Goal: Task Accomplishment & Management: Complete application form

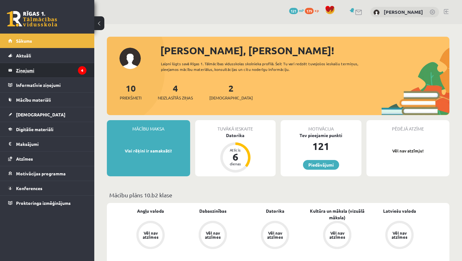
click at [40, 71] on legend "Ziņojumi 4" at bounding box center [51, 70] width 70 height 14
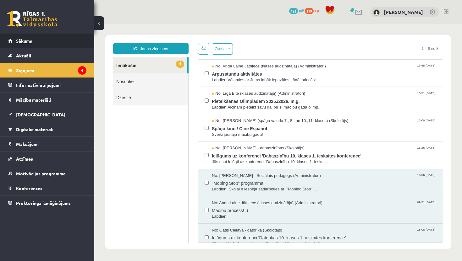
click at [45, 43] on link "Sākums" at bounding box center [47, 41] width 78 height 14
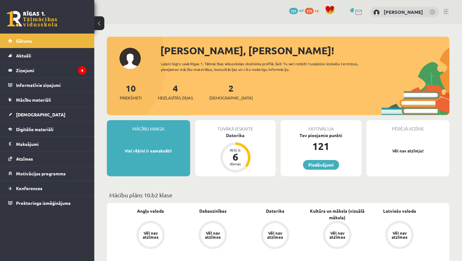
click at [218, 93] on div "2 Ieskaites" at bounding box center [230, 91] width 43 height 19
click at [219, 98] on span "[DEMOGRAPHIC_DATA]" at bounding box center [230, 98] width 43 height 6
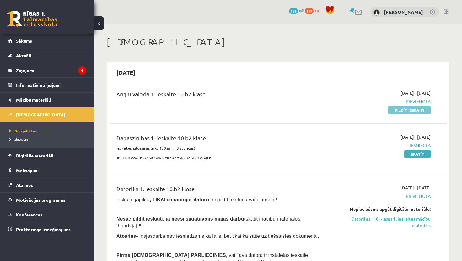
click at [415, 109] on link "Pildīt ieskaiti" at bounding box center [409, 110] width 42 height 8
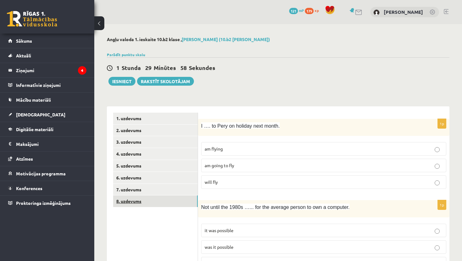
click at [134, 202] on link "8. uzdevums" at bounding box center [155, 202] width 84 height 12
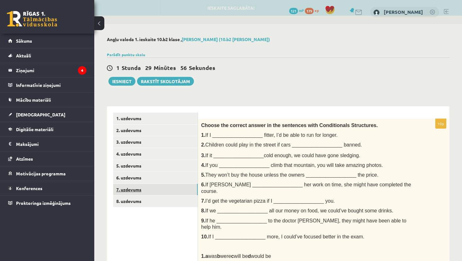
click at [132, 192] on link "7. uzdevums" at bounding box center [155, 190] width 84 height 12
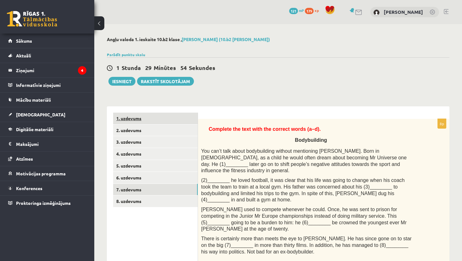
click at [138, 121] on link "1. uzdevums" at bounding box center [155, 119] width 84 height 12
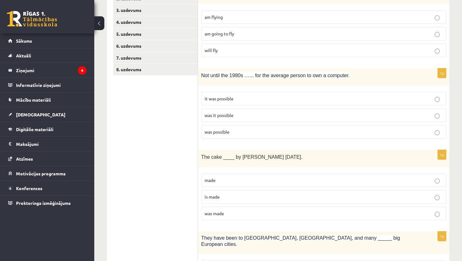
scroll to position [368, 0]
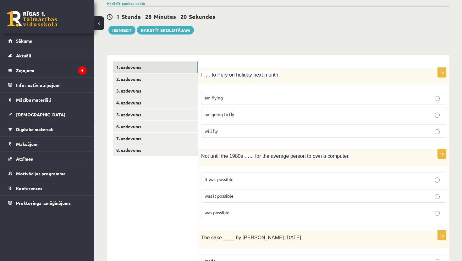
scroll to position [47, 0]
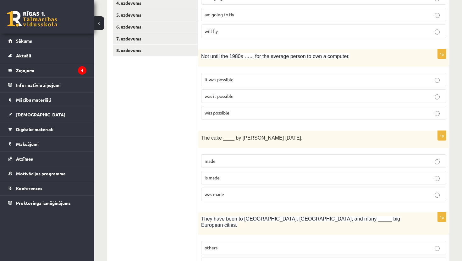
scroll to position [160, 0]
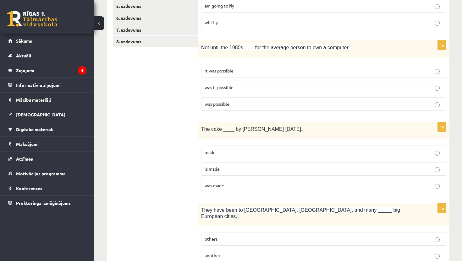
click at [258, 88] on p "was it possible" at bounding box center [323, 87] width 238 height 7
click at [240, 184] on p "was made" at bounding box center [323, 185] width 238 height 7
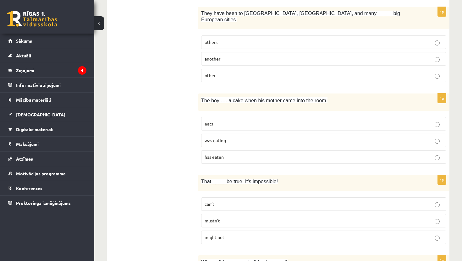
scroll to position [361, 0]
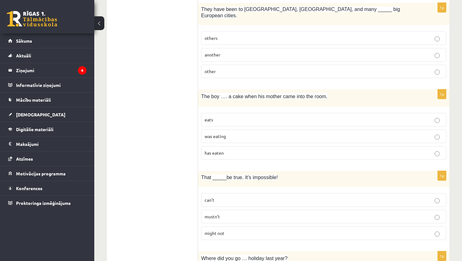
click at [270, 68] on p "other" at bounding box center [323, 71] width 238 height 7
click at [252, 133] on p "was eating" at bounding box center [323, 136] width 238 height 7
click at [229, 197] on p "can’t" at bounding box center [323, 200] width 238 height 7
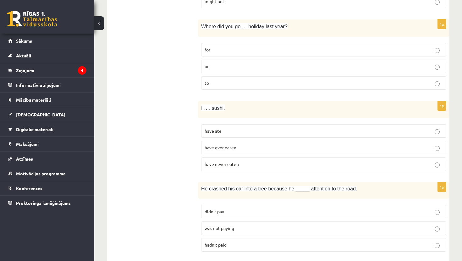
scroll to position [599, 0]
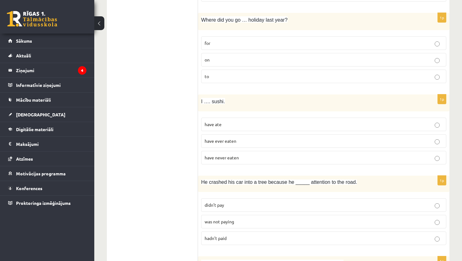
click at [294, 57] on p "on" at bounding box center [323, 60] width 238 height 7
click at [262, 138] on p "have ever eaten" at bounding box center [323, 141] width 238 height 7
click at [269, 219] on p "was not paying" at bounding box center [323, 222] width 238 height 7
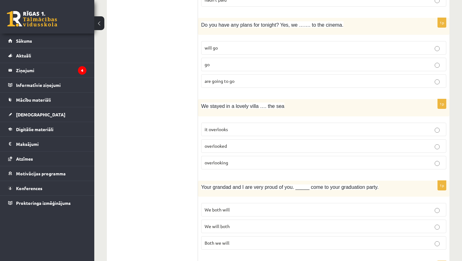
scroll to position [851, 0]
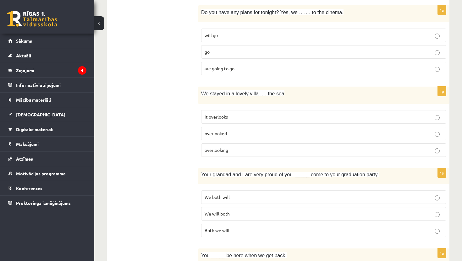
click at [320, 65] on p "are going to go" at bounding box center [323, 68] width 238 height 7
click at [258, 147] on p "overlooking" at bounding box center [323, 150] width 238 height 7
click at [229, 211] on span "We will both" at bounding box center [216, 214] width 25 height 6
click at [458, 202] on div "Angļu valoda 1. ieskaite 10.b2 [PERSON_NAME] (10.b2 [PERSON_NAME]) Parādīt punk…" at bounding box center [277, 42] width 367 height 1736
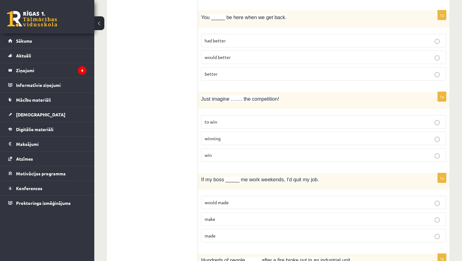
scroll to position [1089, 0]
click at [367, 37] on p "had better" at bounding box center [323, 40] width 238 height 7
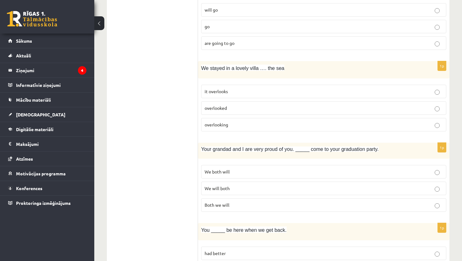
scroll to position [876, 0]
click at [270, 122] on p "overlooking" at bounding box center [323, 125] width 238 height 7
click at [459, 192] on div "Angļu valoda 1. ieskaite 10.b2 [PERSON_NAME] (10.b2 [PERSON_NAME]) Parādīt punk…" at bounding box center [277, 16] width 367 height 1736
click at [459, 194] on div "Angļu valoda 1. ieskaite 10.b2 [PERSON_NAME] (10.b2 [PERSON_NAME]) Parādīt punk…" at bounding box center [277, 16] width 367 height 1736
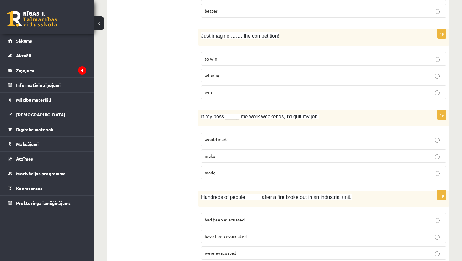
scroll to position [1165, 0]
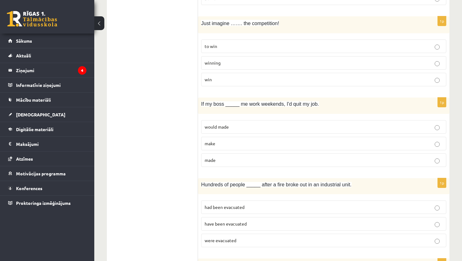
click at [265, 60] on p "winning" at bounding box center [323, 63] width 238 height 7
click at [277, 157] on p "made" at bounding box center [323, 160] width 238 height 7
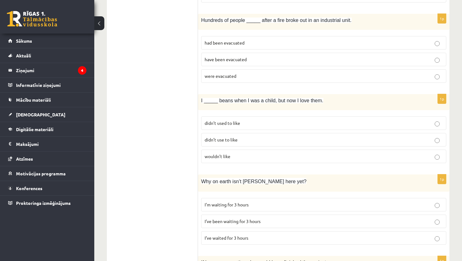
scroll to position [1328, 0]
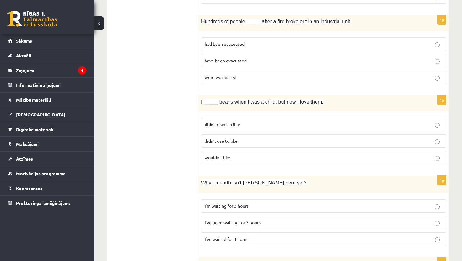
click at [255, 74] on p "were evacuated" at bounding box center [323, 77] width 238 height 7
click at [258, 121] on p "didn’t used to like" at bounding box center [323, 124] width 238 height 7
click at [248, 138] on p "didn’t use to like" at bounding box center [323, 141] width 238 height 7
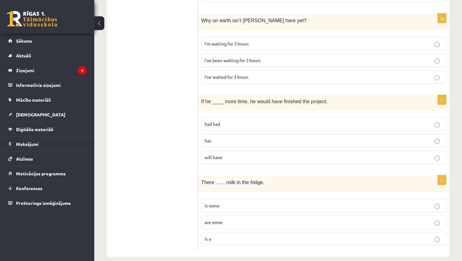
scroll to position [1491, 0]
click at [298, 56] on p "I’ve been waiting for 3 hours" at bounding box center [323, 59] width 238 height 7
click at [281, 120] on p "had had" at bounding box center [323, 123] width 238 height 7
click at [236, 202] on p "is some" at bounding box center [323, 205] width 238 height 7
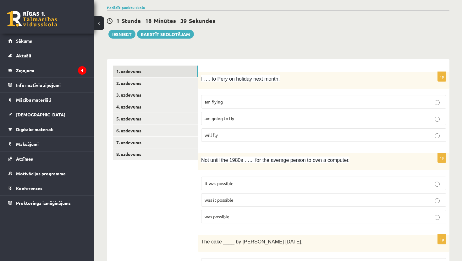
scroll to position [47, 0]
click at [133, 84] on link "2. uzdevums" at bounding box center [155, 84] width 84 height 12
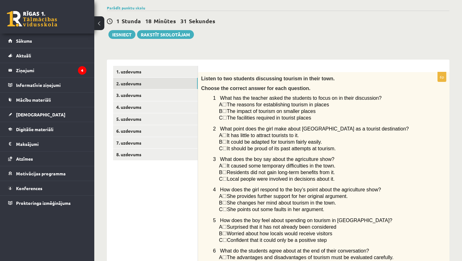
click at [458, 127] on div "Angļu valoda 1. ieskaite 10.b2 [PERSON_NAME] (10.b2 [PERSON_NAME]) Parādīt punk…" at bounding box center [277, 213] width 367 height 473
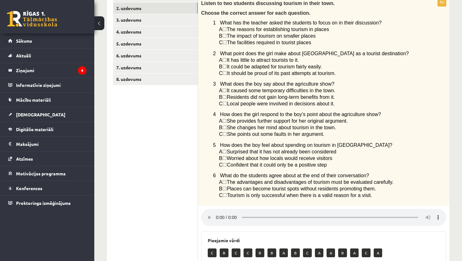
scroll to position [110, 0]
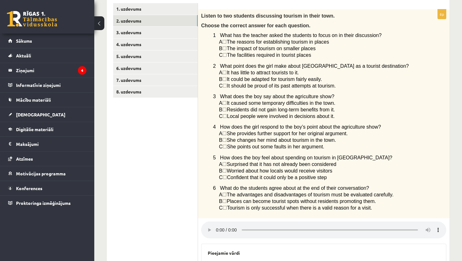
click at [227, 56] on span "☐" at bounding box center [224, 54] width 4 height 5
click at [227, 54] on span "☐" at bounding box center [224, 54] width 4 height 5
click at [217, 56] on div "Listen to two students discussing tourism in their town. Choose the correct ans…" at bounding box center [323, 113] width 251 height 209
click at [227, 56] on span "☐" at bounding box center [224, 54] width 4 height 5
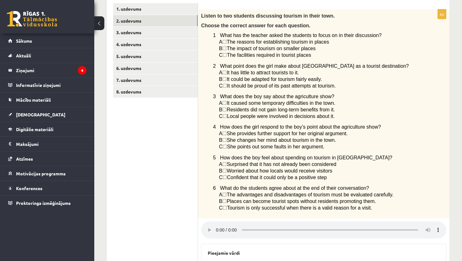
click at [227, 86] on span "☐" at bounding box center [224, 85] width 4 height 5
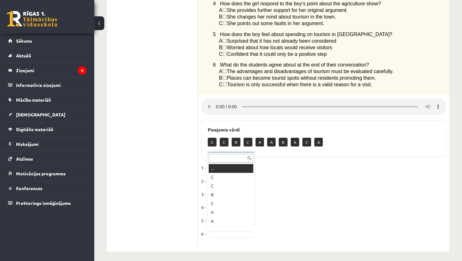
scroll to position [8, 0]
click at [458, 38] on div "Angļu valoda 1. ieskaite 10.b2 [PERSON_NAME] (10.b2 [PERSON_NAME]) Parādīt punk…" at bounding box center [277, 27] width 367 height 473
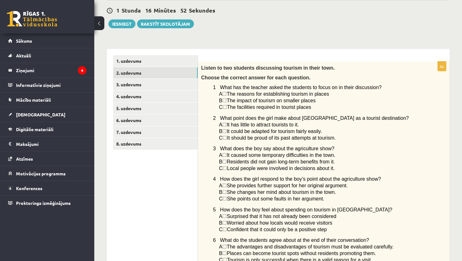
scroll to position [57, 0]
click at [138, 84] on link "3. uzdevums" at bounding box center [155, 85] width 84 height 12
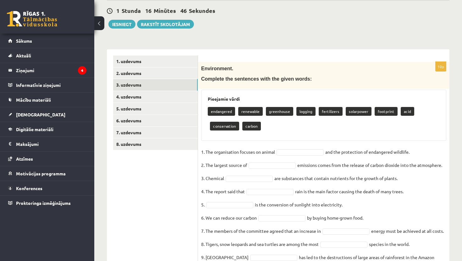
click at [460, 161] on div "Angļu valoda 1. ieskaite 10.b2 [PERSON_NAME] (10.b2 [PERSON_NAME]) Parādīt punk…" at bounding box center [277, 139] width 367 height 344
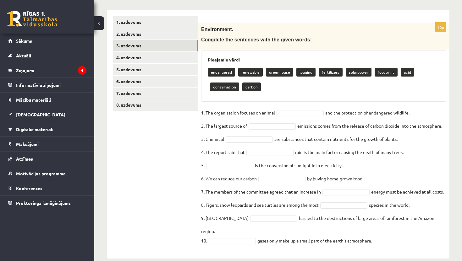
scroll to position [97, 0]
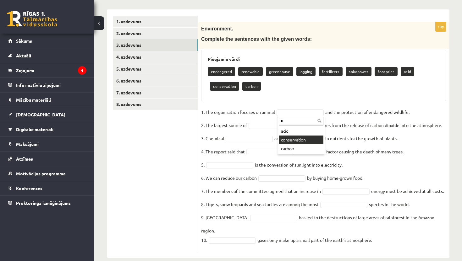
type input "*"
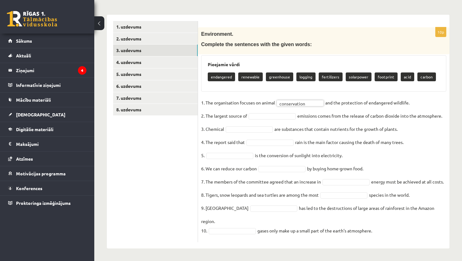
scroll to position [82, 0]
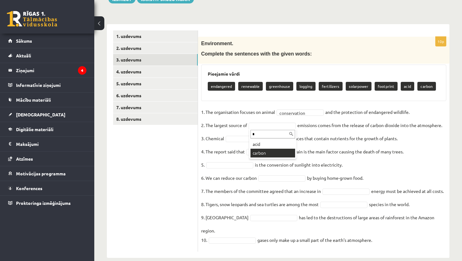
type input "*"
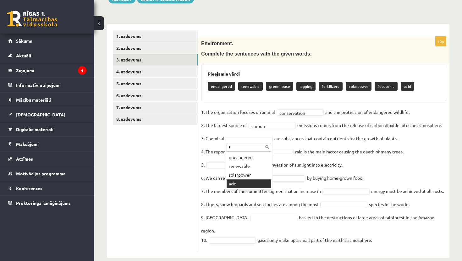
type input "*"
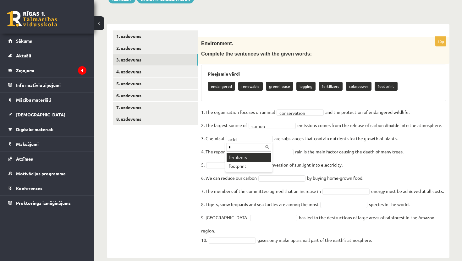
type input "*"
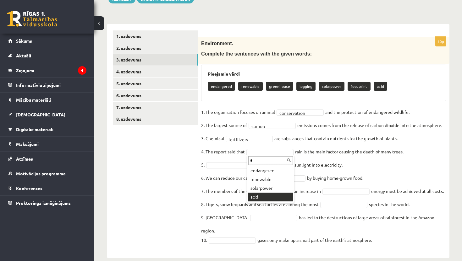
type input "*"
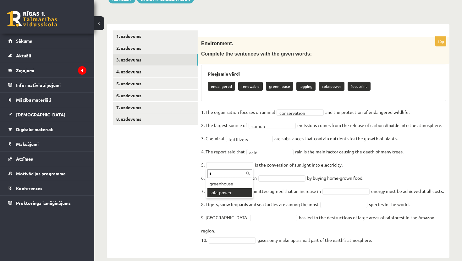
type input "*"
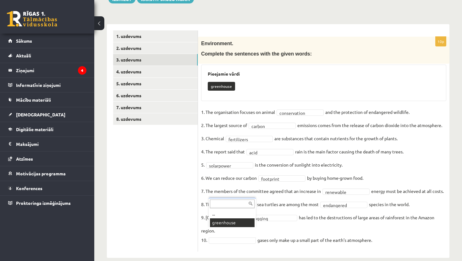
scroll to position [68, 0]
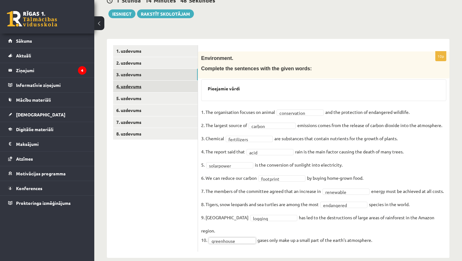
click at [135, 89] on link "4. uzdevums" at bounding box center [155, 87] width 84 height 12
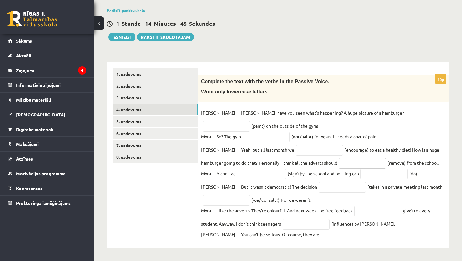
click at [343, 164] on input "text" at bounding box center [362, 163] width 47 height 11
click at [250, 121] on input "text" at bounding box center [226, 126] width 47 height 11
type input "*******"
click at [254, 135] on input "text" at bounding box center [265, 137] width 47 height 11
type input "**********"
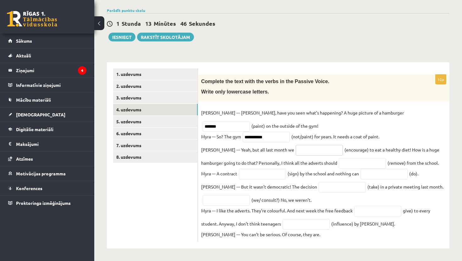
click at [295, 149] on input "text" at bounding box center [318, 150] width 47 height 11
type input "**********"
click at [348, 165] on input "text" at bounding box center [362, 163] width 47 height 11
type input "**********"
click at [276, 172] on input "text" at bounding box center [262, 174] width 47 height 11
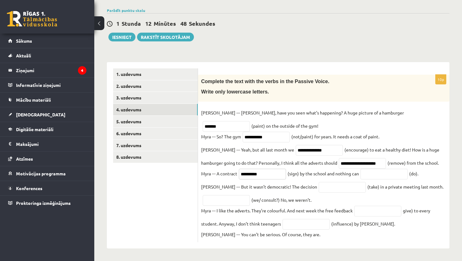
type input "**********"
click at [363, 163] on input "**********" at bounding box center [362, 163] width 47 height 11
click at [273, 137] on input "**********" at bounding box center [265, 137] width 47 height 11
type input "*"
type input "**********"
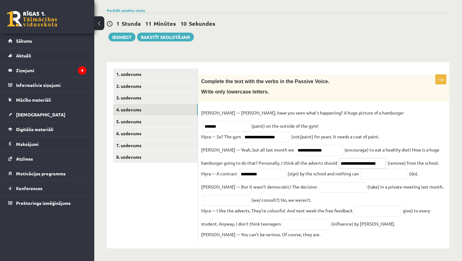
click at [361, 162] on input "**********" at bounding box center [362, 163] width 47 height 11
type input "*"
type input "**********"
click at [275, 172] on input "**********" at bounding box center [262, 174] width 47 height 11
type input "*"
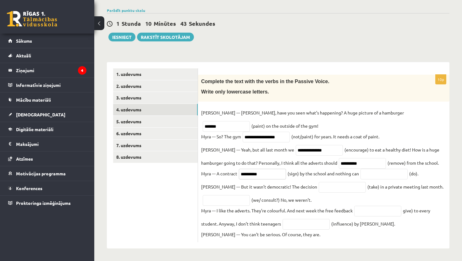
type input "**********"
click at [377, 171] on input "text" at bounding box center [383, 174] width 47 height 11
type input "*******"
click at [320, 188] on input "text" at bounding box center [341, 187] width 47 height 11
type input "*********"
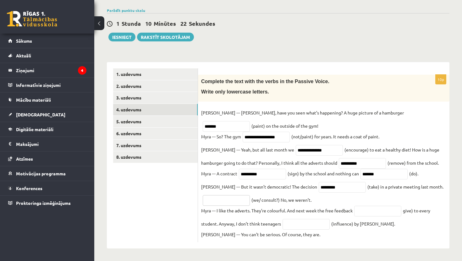
click at [232, 198] on input "text" at bounding box center [226, 200] width 47 height 11
type input "**********"
click at [368, 209] on input "text" at bounding box center [377, 211] width 47 height 11
type input "**********"
click at [313, 224] on input "text" at bounding box center [305, 224] width 47 height 11
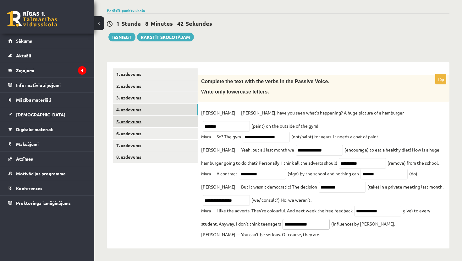
type input "**********"
click at [137, 116] on link "5. uzdevums" at bounding box center [155, 122] width 84 height 12
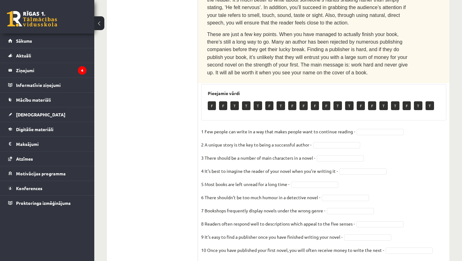
scroll to position [378, 0]
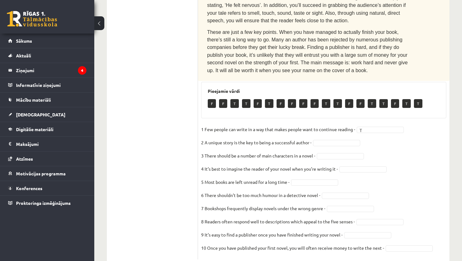
click at [349, 125] on fieldset "1 Few people can write in a way that makes people want to continue reading - T …" at bounding box center [323, 191] width 245 height 132
click at [348, 125] on fieldset "1 Few people can write in a way that makes people want to continue reading - T …" at bounding box center [323, 191] width 245 height 132
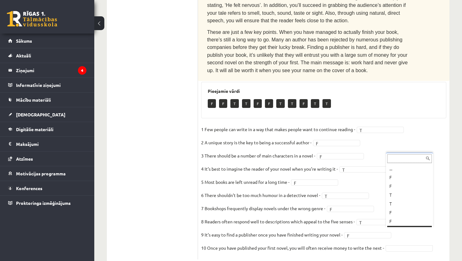
scroll to position [8, 0]
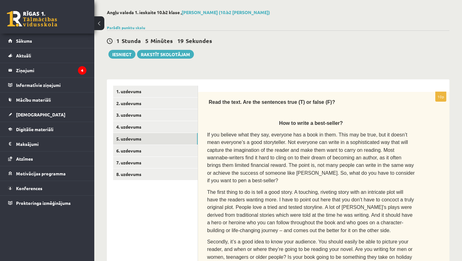
scroll to position [27, 0]
click at [136, 153] on link "6. uzdevums" at bounding box center [155, 151] width 84 height 12
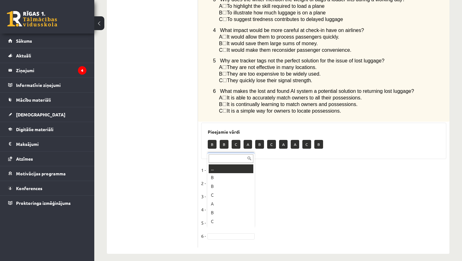
scroll to position [8, 0]
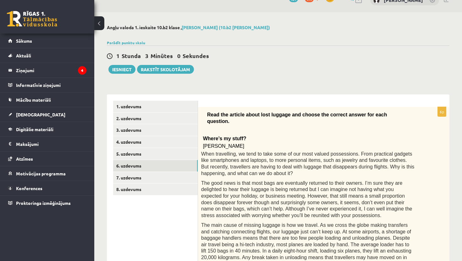
scroll to position [12, 0]
click at [132, 176] on link "7. uzdevums" at bounding box center [155, 178] width 84 height 12
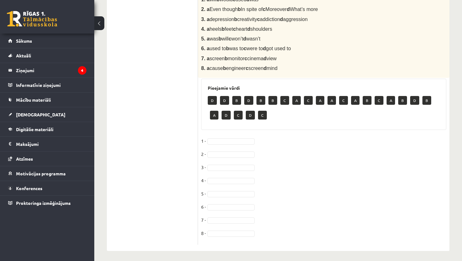
scroll to position [274, 0]
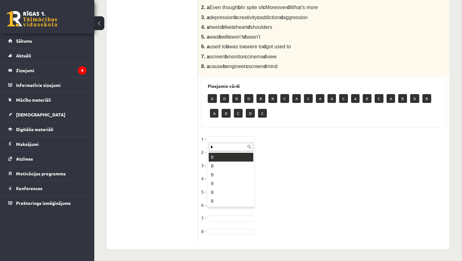
type input "*"
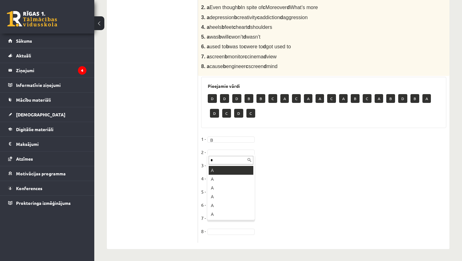
type input "*"
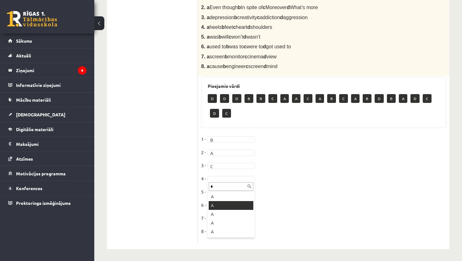
type input "*"
click at [218, 187] on fieldset "1 - B * 2 - A * 3 - C * 4 - A * 5 - 6 - 7 - 8 -" at bounding box center [323, 187] width 245 height 106
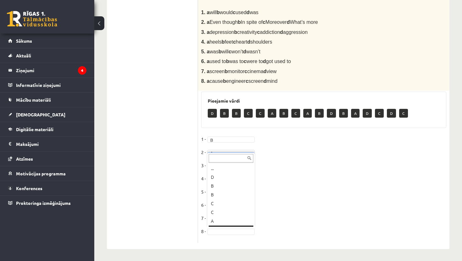
scroll to position [8, 0]
click at [457, 83] on div "Angļu valoda 1. ieskaite 10.b2 [PERSON_NAME] (10.b2 [PERSON_NAME]) Parādīt punk…" at bounding box center [277, 13] width 367 height 496
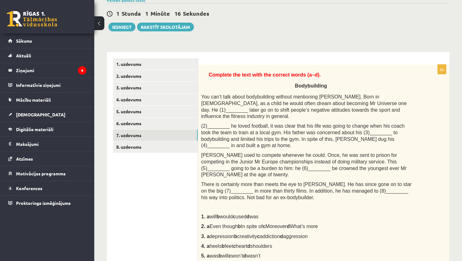
scroll to position [45, 0]
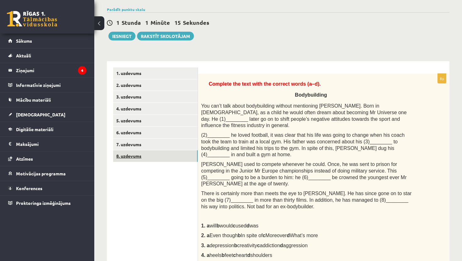
click at [121, 156] on link "8. uzdevums" at bounding box center [155, 156] width 84 height 12
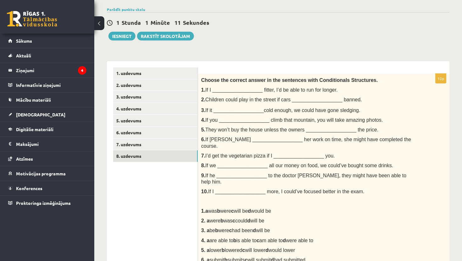
click at [459, 158] on div "Angļu valoda 1. ieskaite 10.b2 [PERSON_NAME] (10.b2 [PERSON_NAME]) Parādīt punk…" at bounding box center [277, 250] width 367 height 542
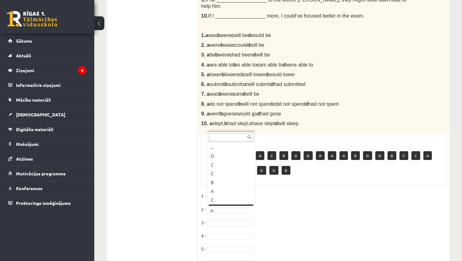
scroll to position [8, 0]
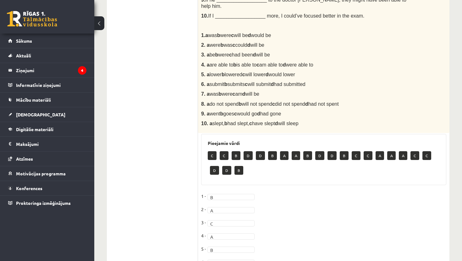
click at [461, 230] on div "Angļu valoda 1. ieskaite 10.b2 [PERSON_NAME] (10.b2 [PERSON_NAME]) Parādīt punk…" at bounding box center [277, 74] width 367 height 542
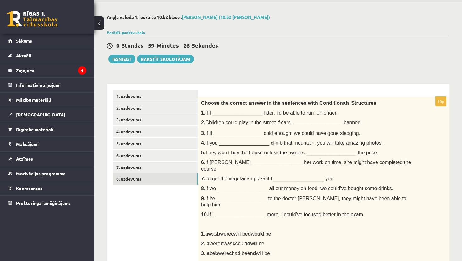
scroll to position [277, 0]
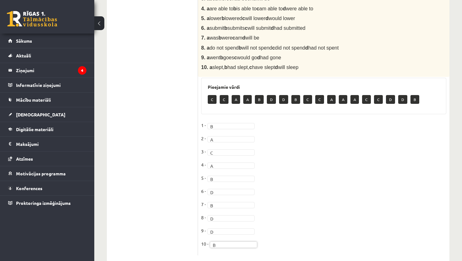
click at [459, 107] on div "Angļu valoda 1. ieskaite 10.b2 [PERSON_NAME] (10.b2 [PERSON_NAME]) Parādīt punk…" at bounding box center [277, 11] width 367 height 528
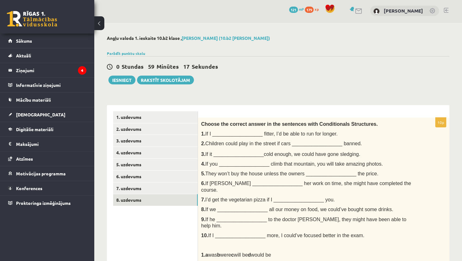
scroll to position [1, 0]
click at [122, 80] on button "Iesniegt" at bounding box center [121, 80] width 27 height 9
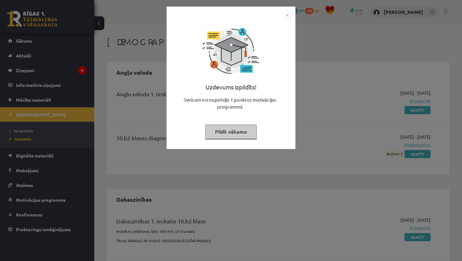
click at [233, 133] on button "Pildīt nākamo" at bounding box center [230, 132] width 51 height 14
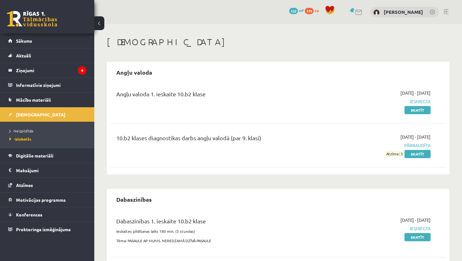
click at [458, 179] on div "Ieskaites Angļu valoda Angļu valoda 1. ieskaite 10.b2 klase 2025-09-01 - 2025-0…" at bounding box center [277, 214] width 367 height 380
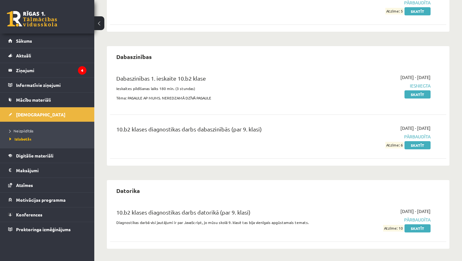
scroll to position [143, 0]
click at [16, 42] on link "Sākums" at bounding box center [47, 41] width 78 height 14
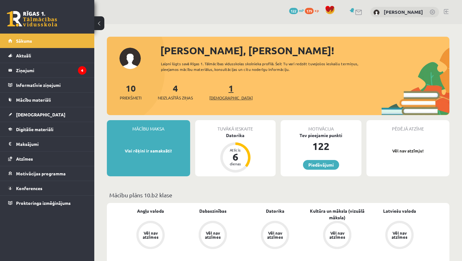
click at [220, 99] on span "[DEMOGRAPHIC_DATA]" at bounding box center [230, 98] width 43 height 6
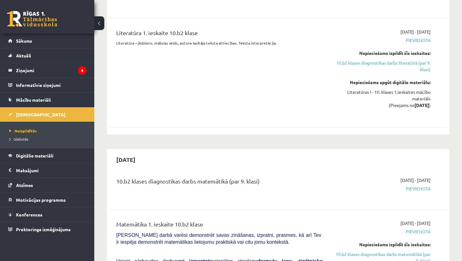
scroll to position [565, 0]
